Goal: Find specific page/section: Find specific page/section

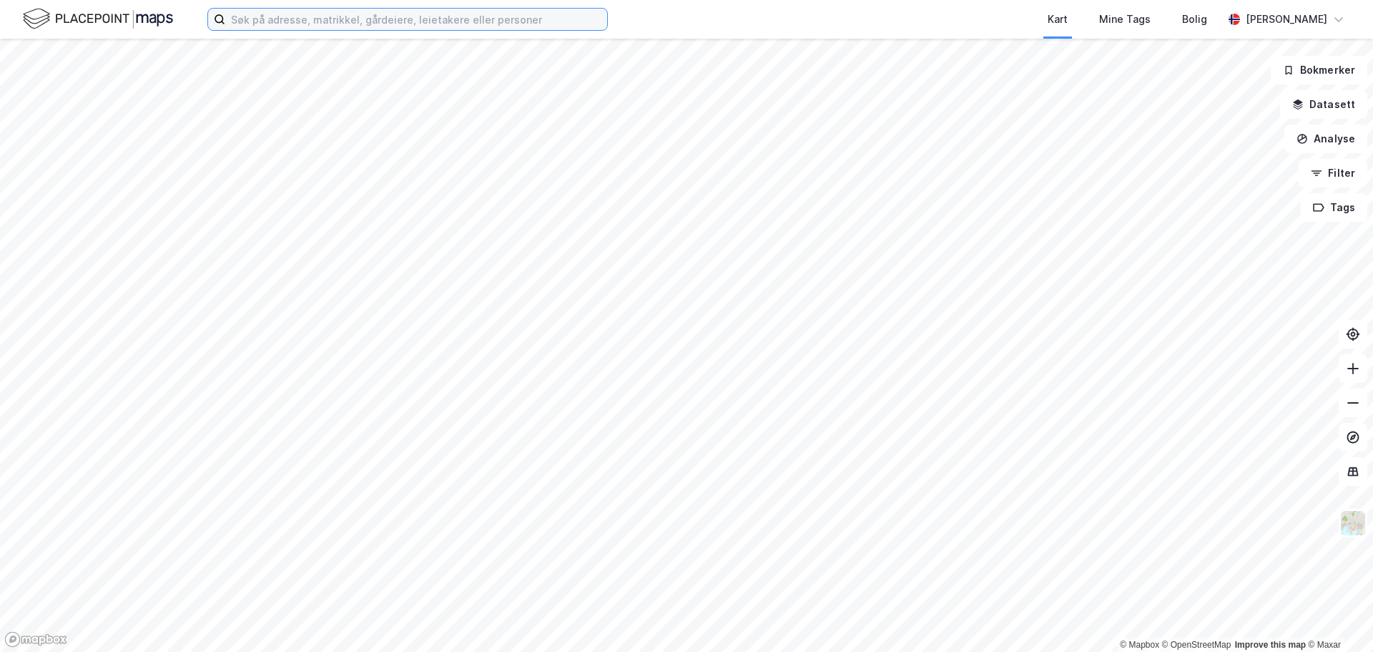
click at [250, 13] on input at bounding box center [416, 19] width 382 height 21
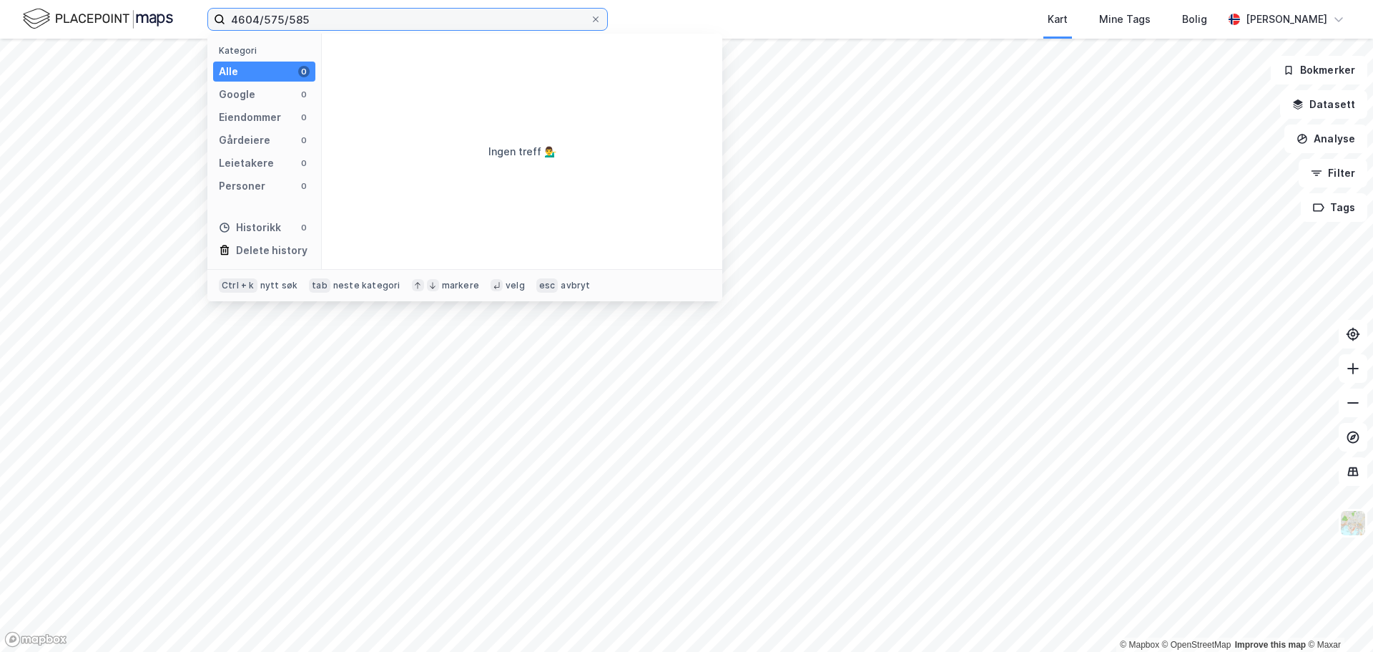
drag, startPoint x: 315, startPoint y: 21, endPoint x: 200, endPoint y: 9, distance: 116.5
click at [200, 9] on div "4604/575/585 Kategori Alle 0 Google 0 Eiendommer 0 Gårdeiere 0 Leietakere 0 Per…" at bounding box center [686, 19] width 1373 height 39
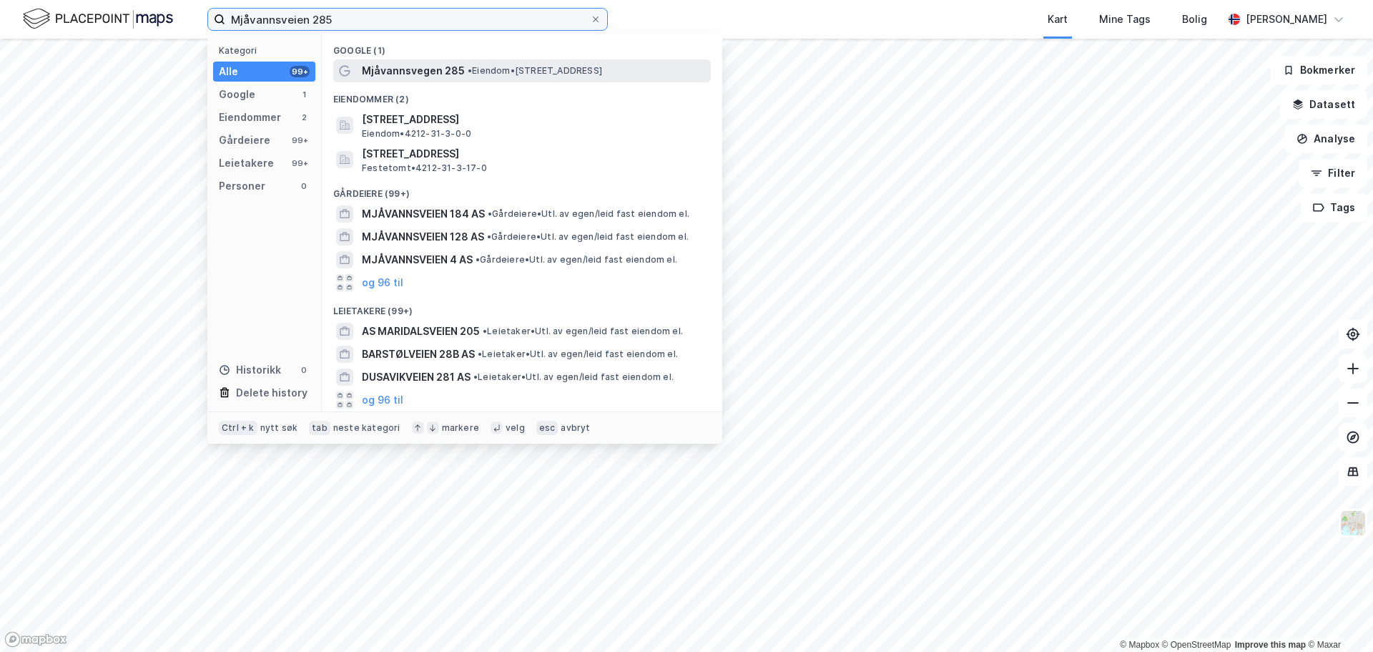
type input "Mjåvannsveien 285"
click at [401, 69] on span "Mjåvannsvegen 285" at bounding box center [413, 70] width 103 height 17
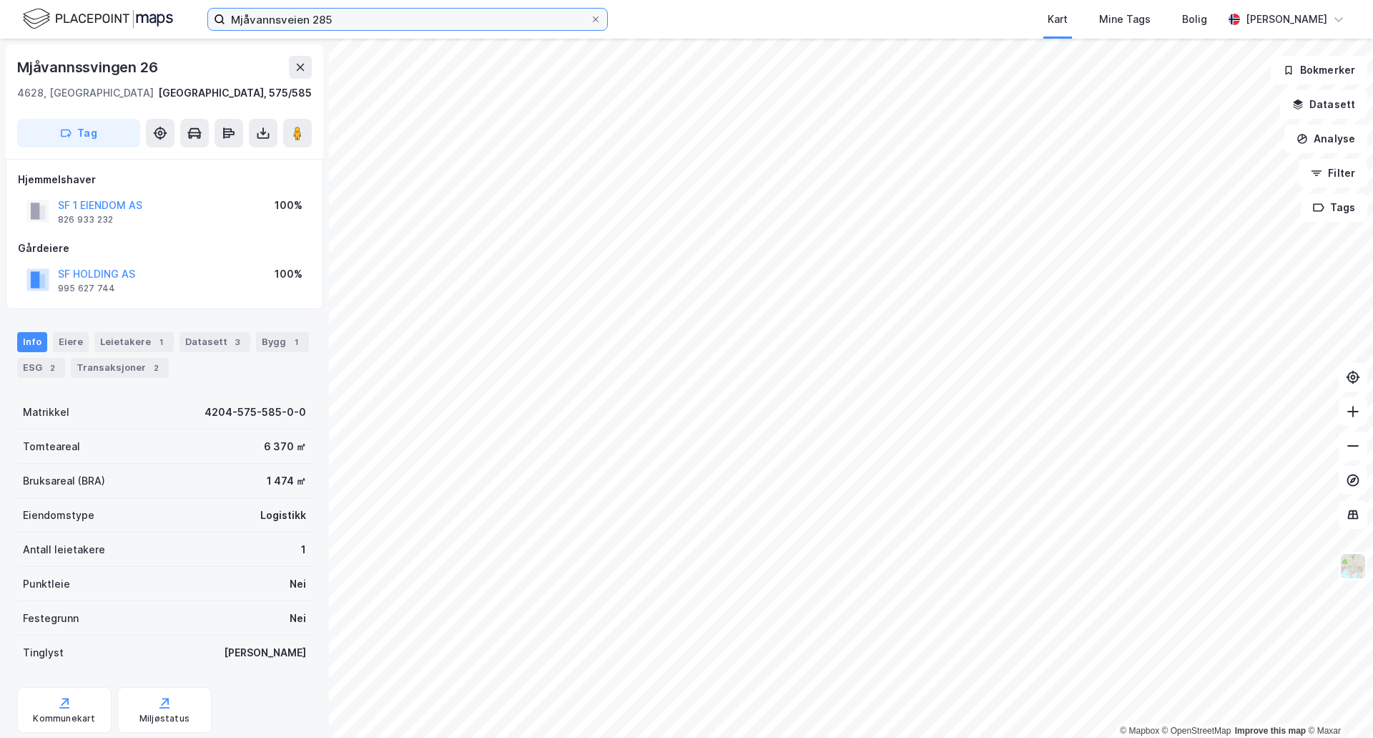
click at [460, 11] on input "Mjåvannsveien 285" at bounding box center [407, 19] width 365 height 21
